Goal: Transaction & Acquisition: Purchase product/service

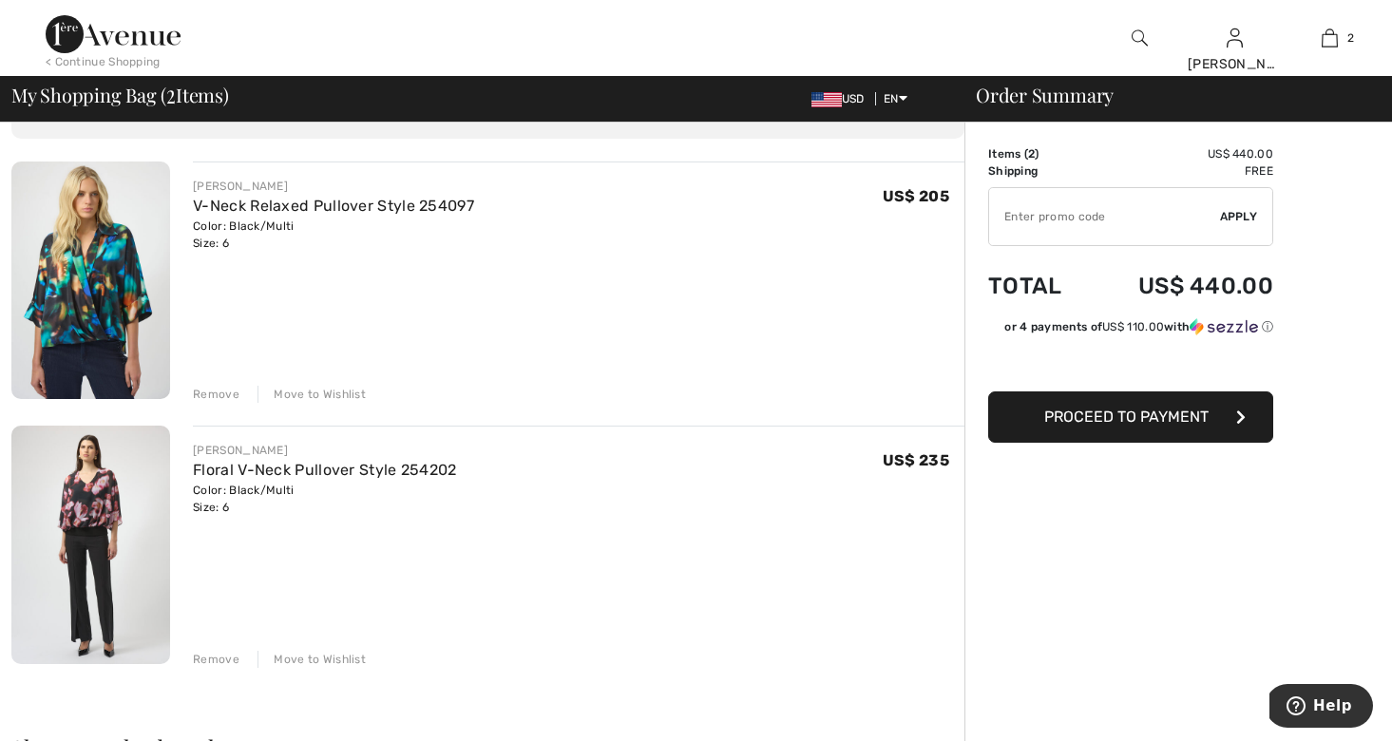
scroll to position [123, 0]
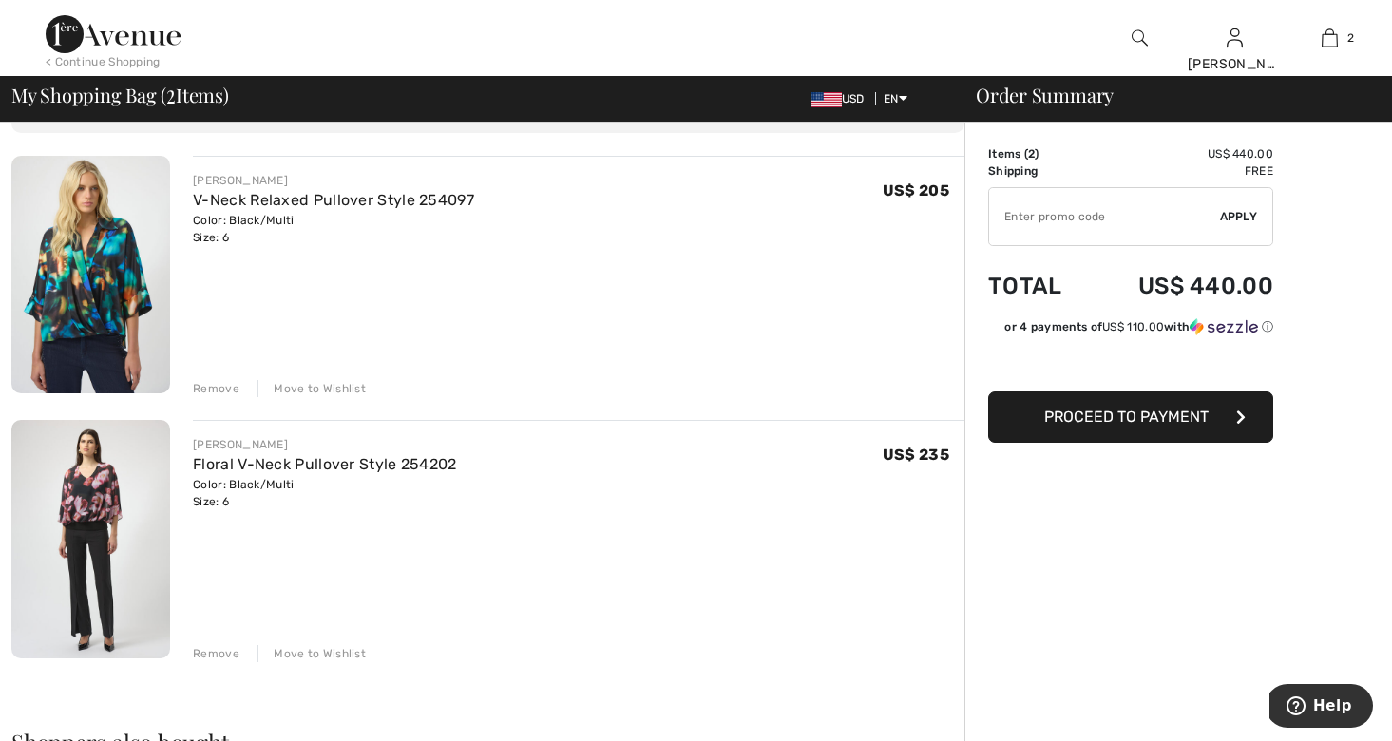
click at [207, 652] on div "Remove" at bounding box center [216, 653] width 47 height 17
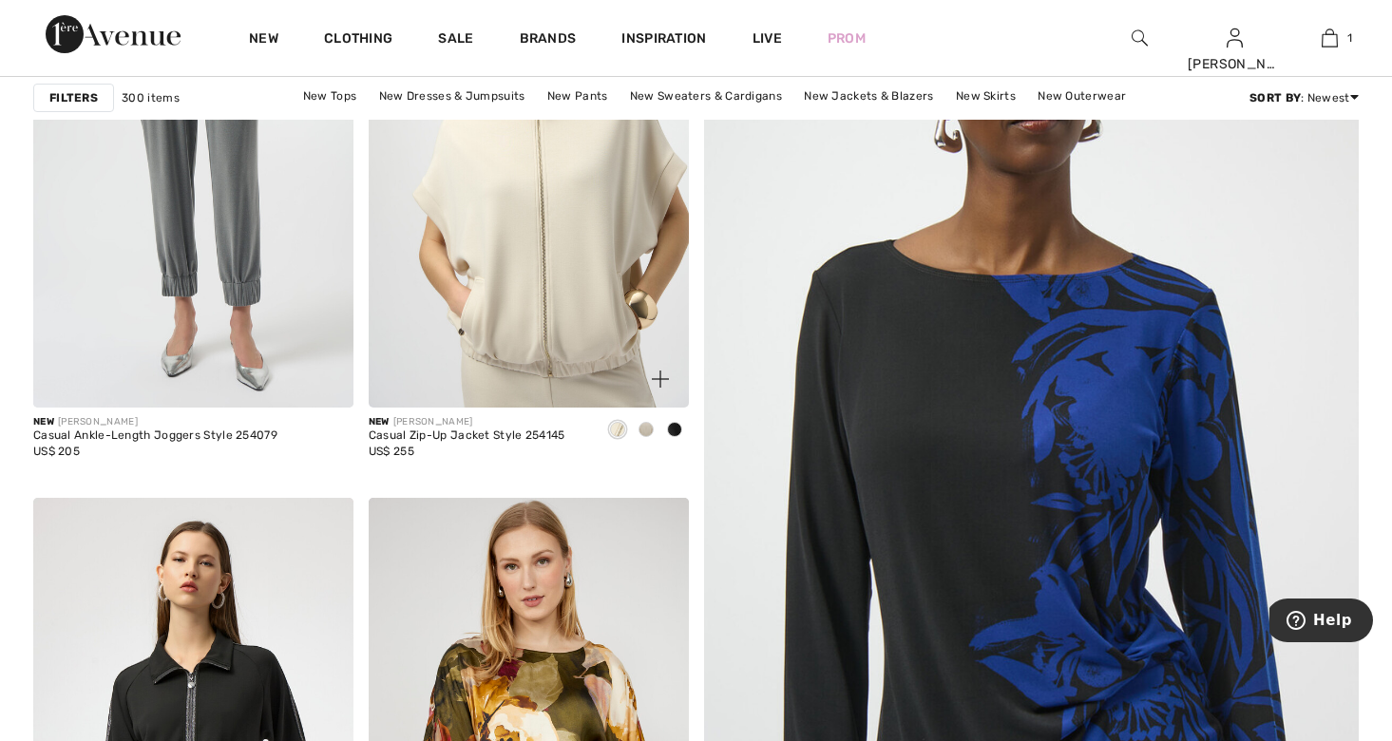
click at [485, 430] on div "Casual Zip-Up Jacket Style 254145" at bounding box center [467, 436] width 197 height 13
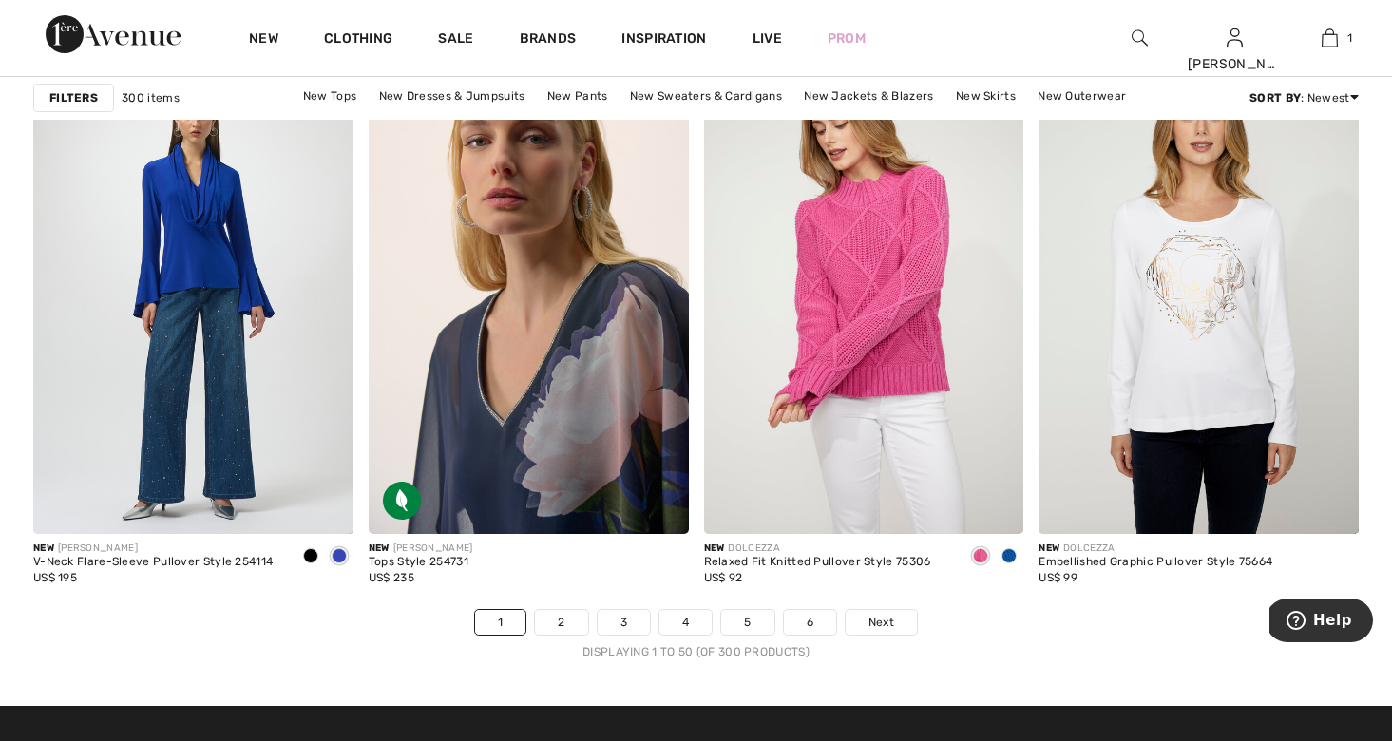
scroll to position [8333, 0]
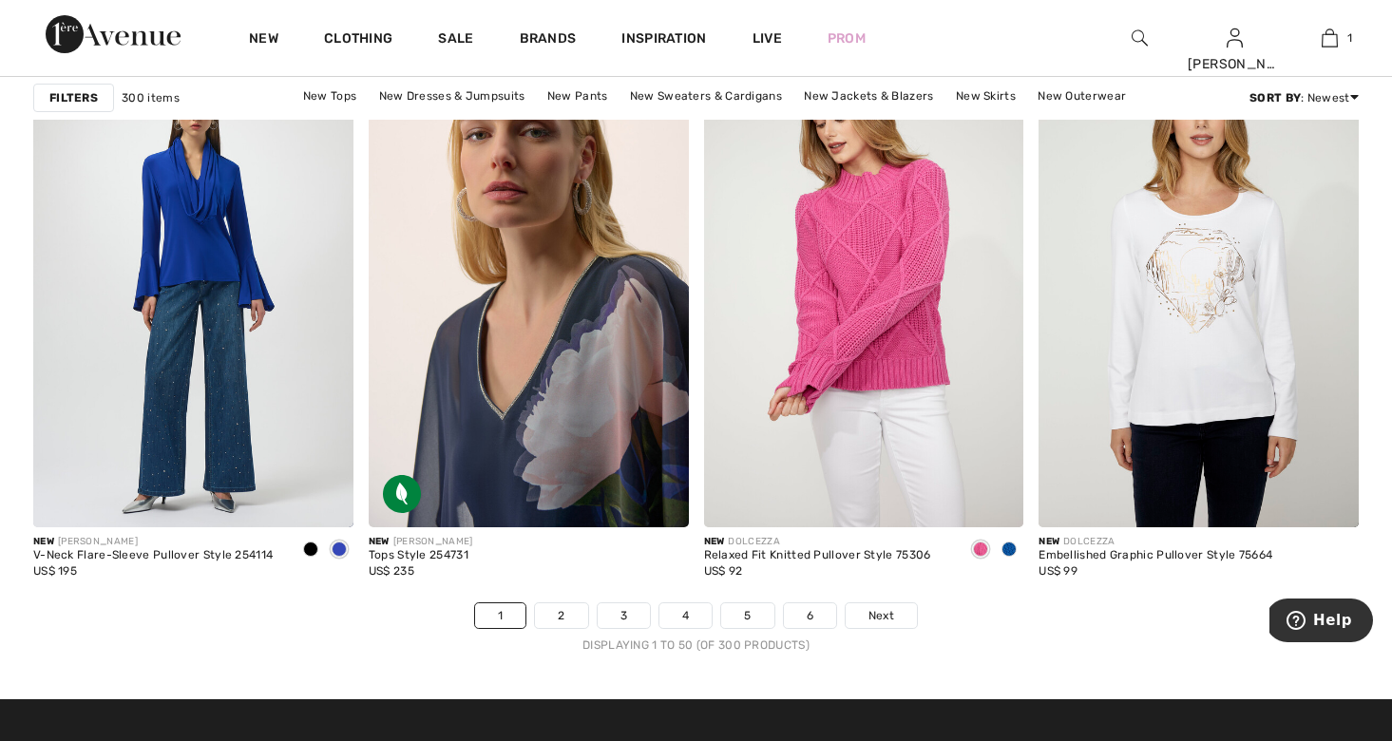
click at [476, 405] on img at bounding box center [529, 288] width 320 height 480
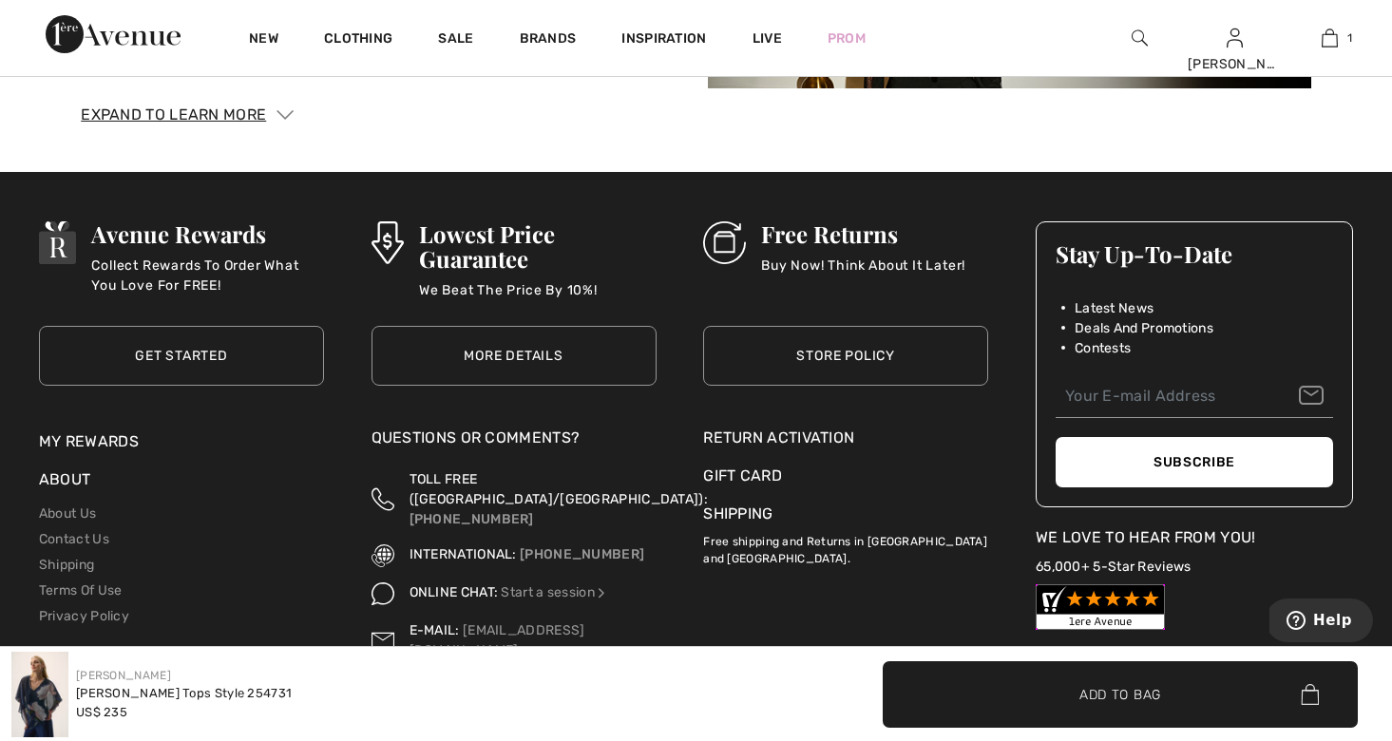
scroll to position [3317, 0]
